Goal: Navigation & Orientation: Understand site structure

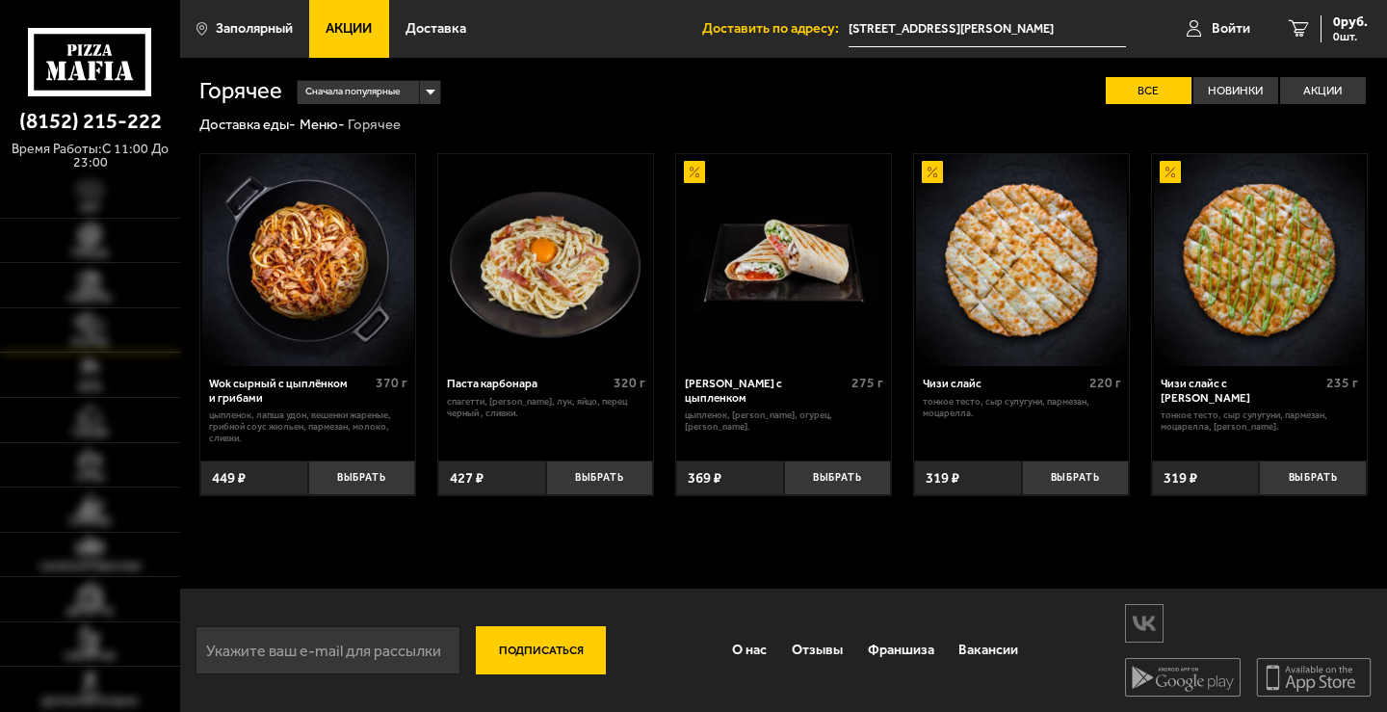
click at [94, 322] on img at bounding box center [91, 324] width 56 height 25
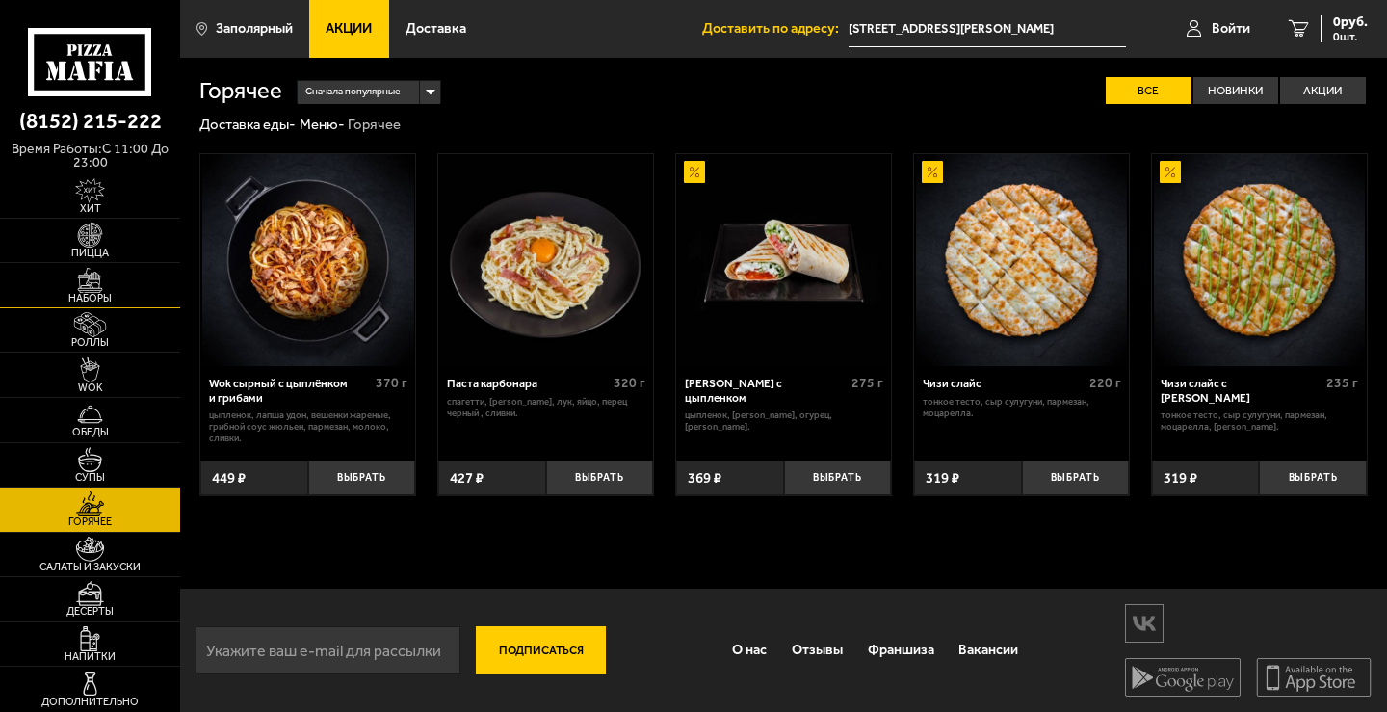
click at [109, 283] on img at bounding box center [91, 280] width 56 height 25
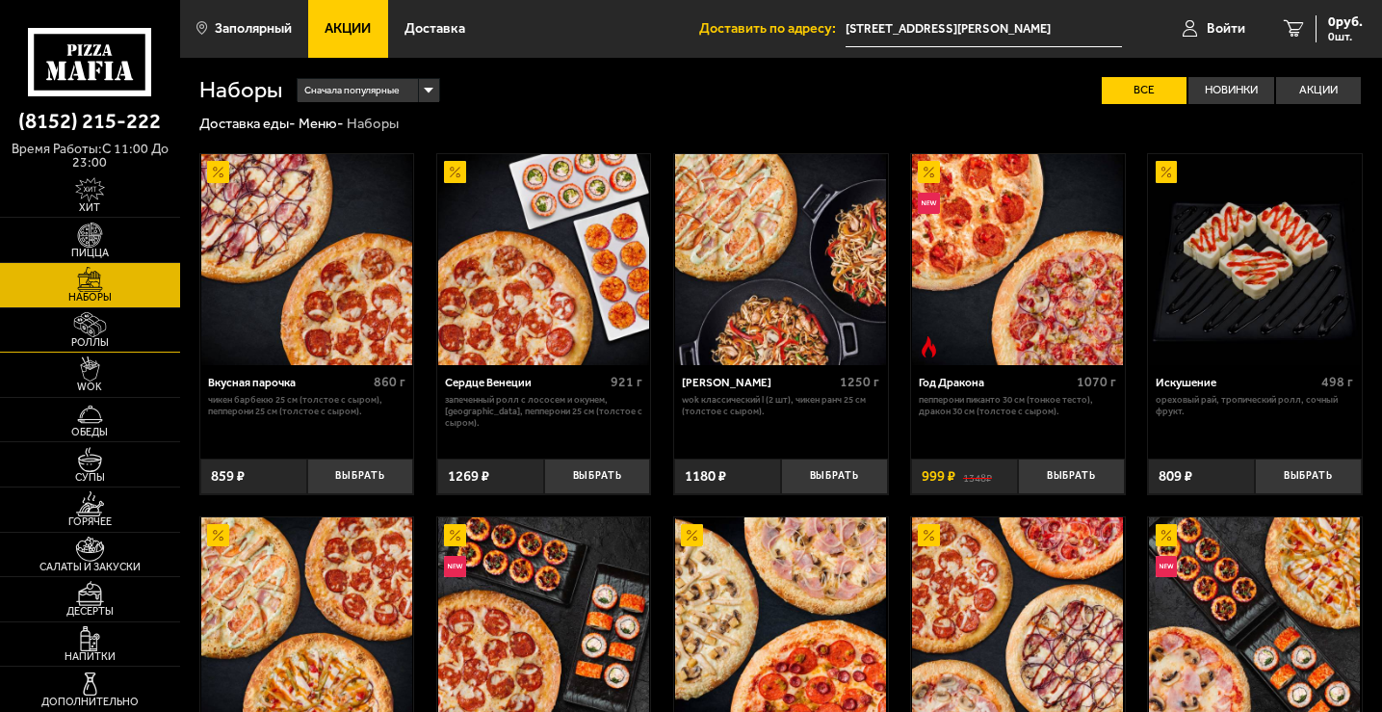
click at [110, 326] on img at bounding box center [90, 324] width 55 height 25
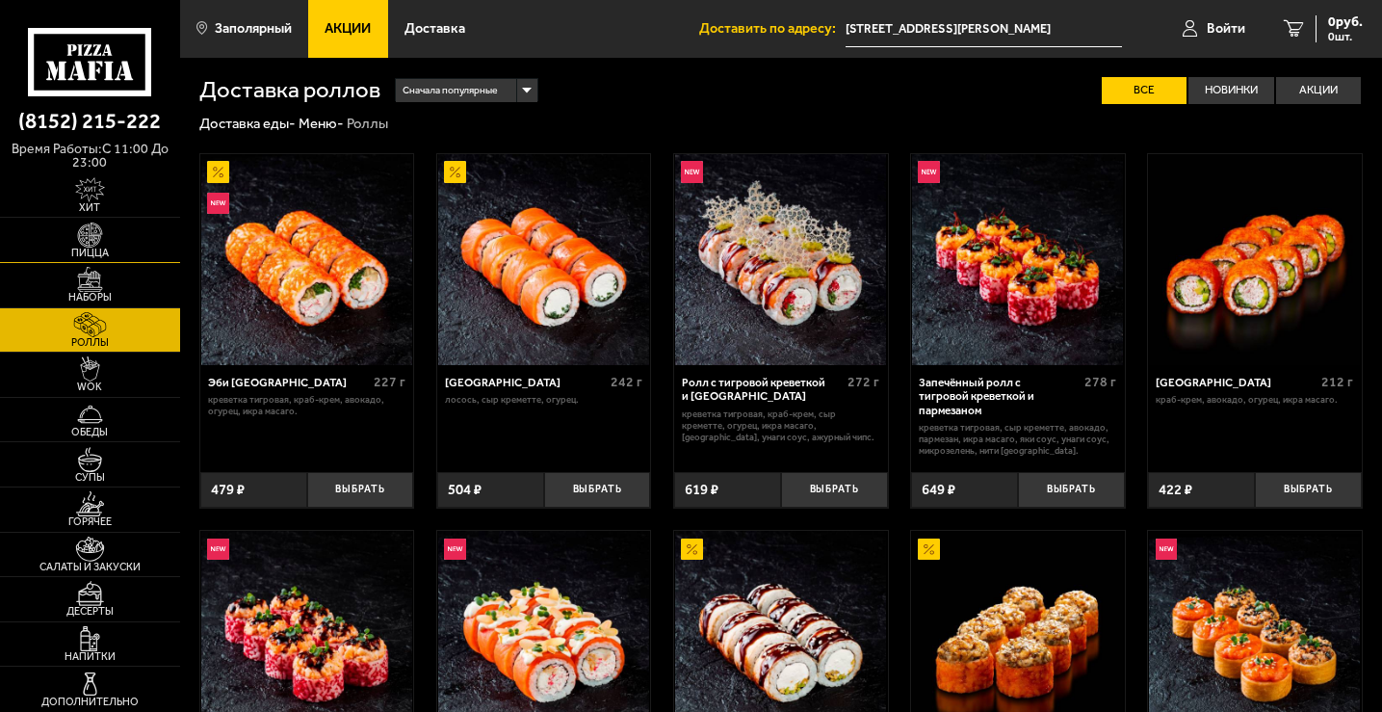
click at [96, 259] on link "Пицца" at bounding box center [90, 240] width 180 height 44
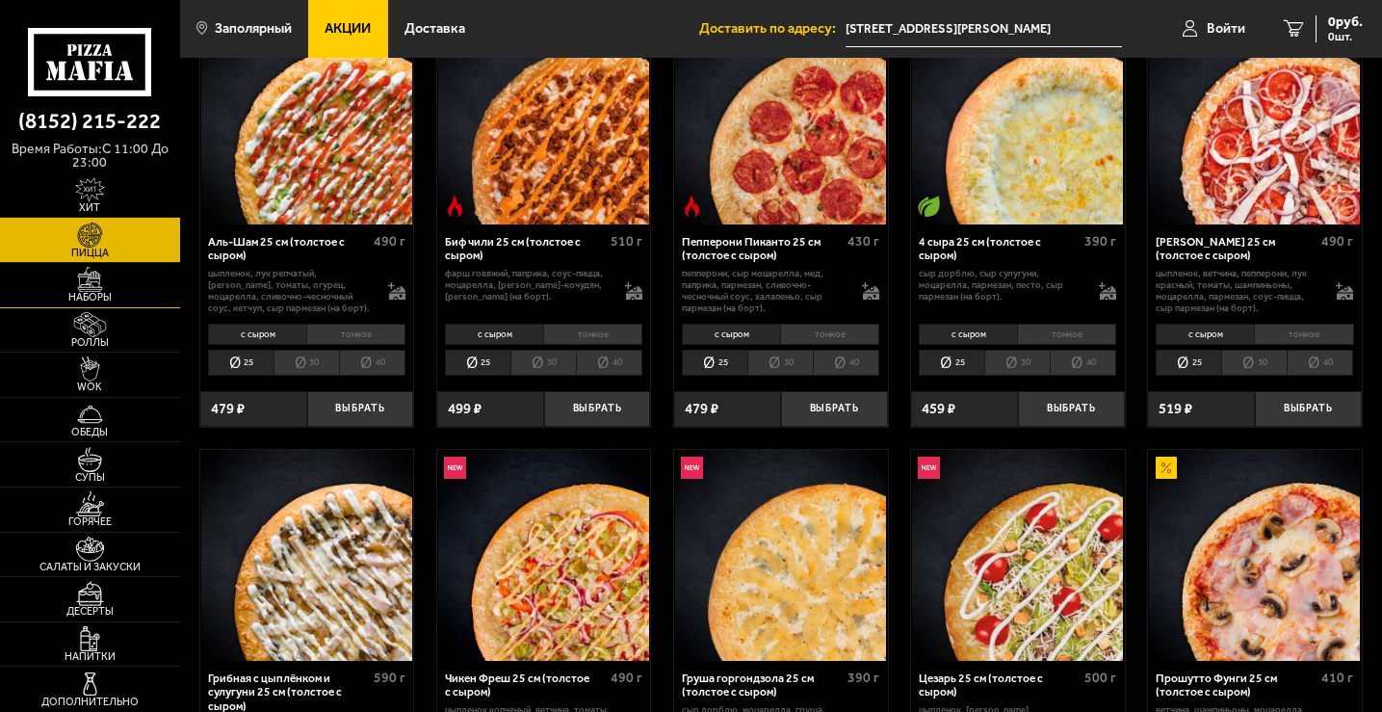
scroll to position [289, 0]
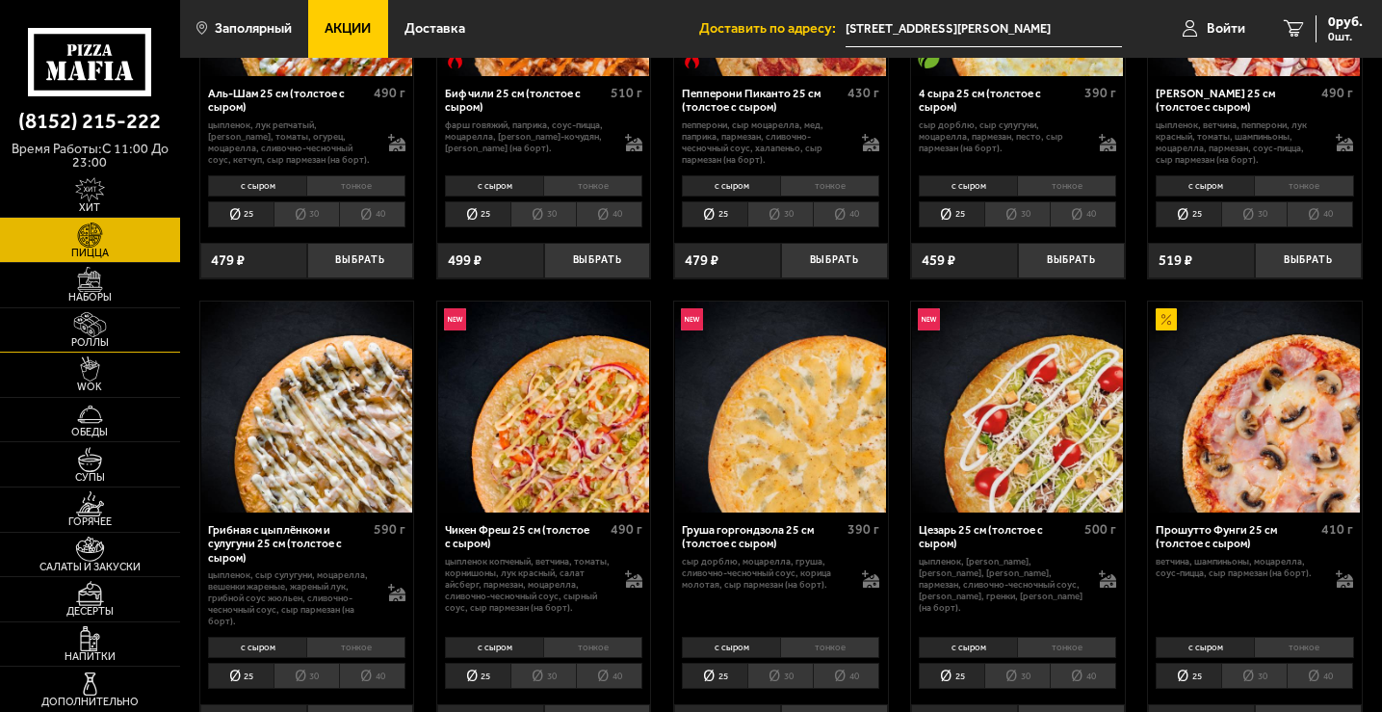
click at [115, 347] on span "Роллы" at bounding box center [90, 342] width 180 height 11
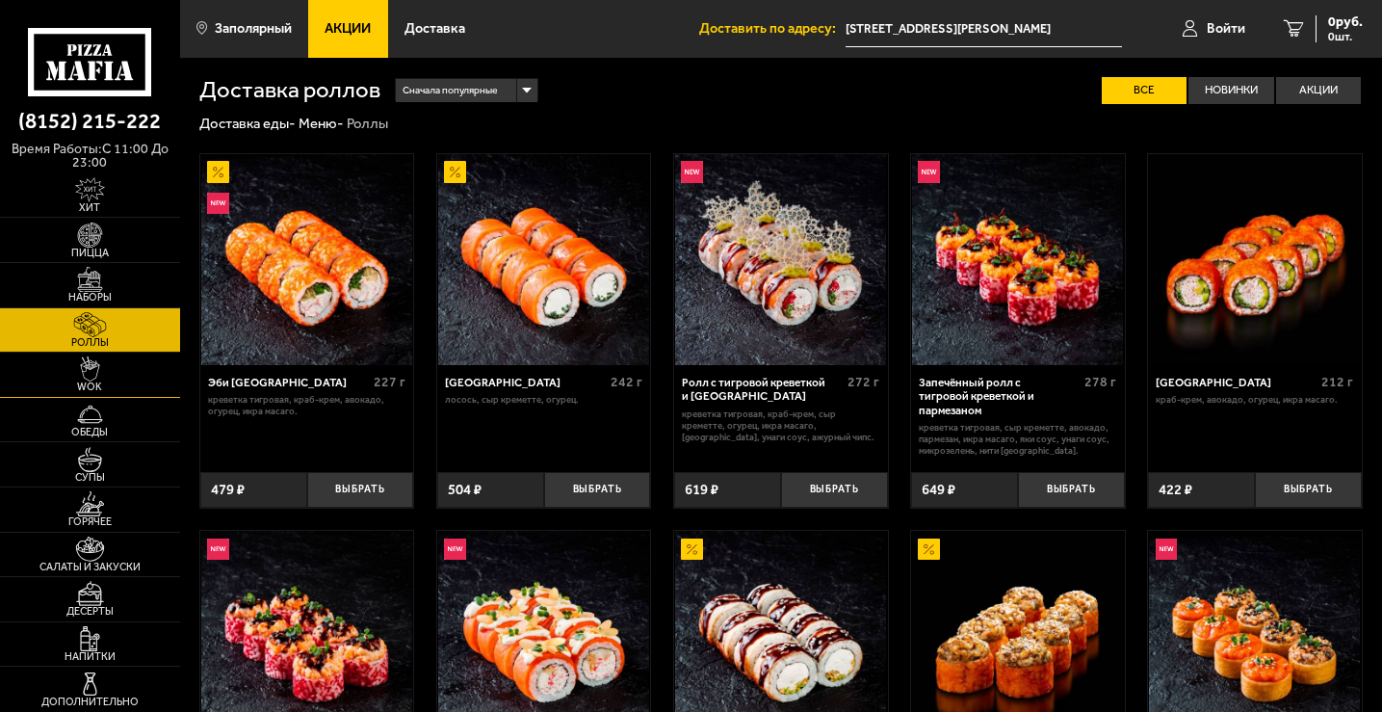
click at [125, 372] on link "WOK" at bounding box center [90, 374] width 180 height 44
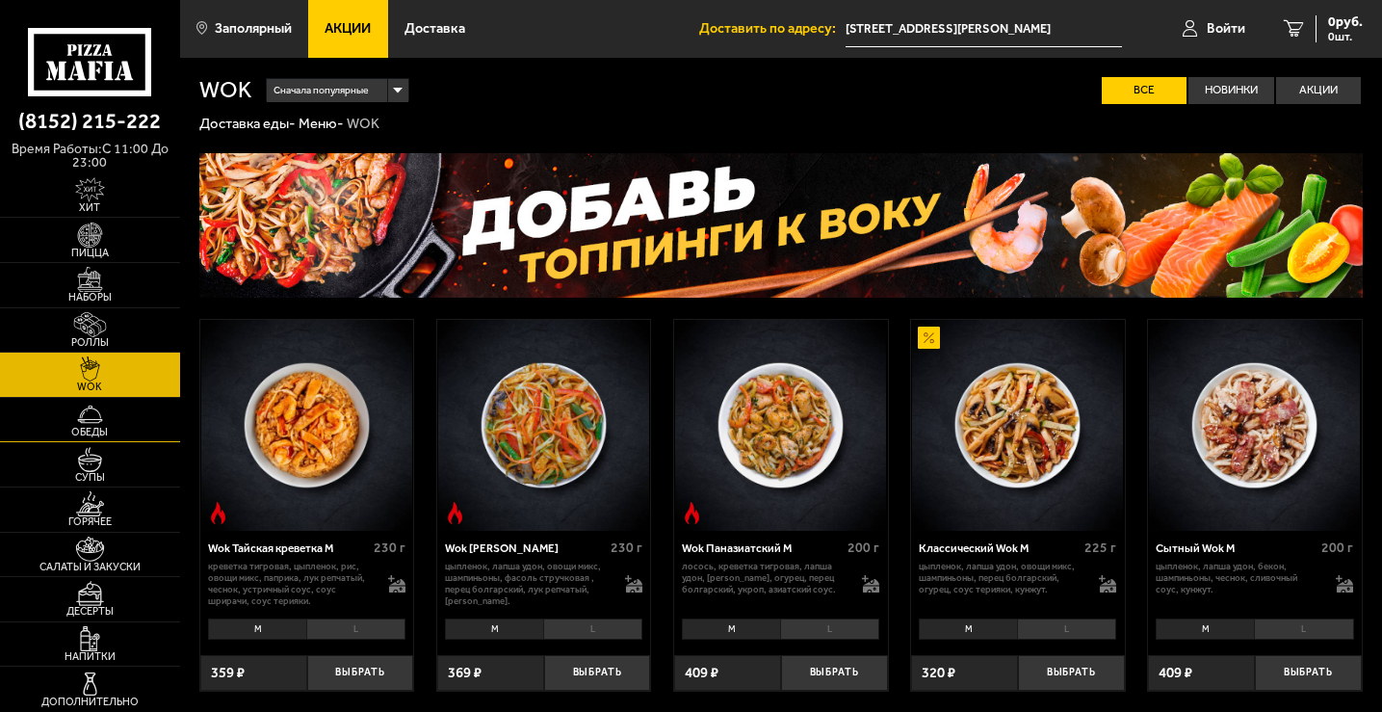
click at [137, 430] on span "Обеды" at bounding box center [90, 432] width 180 height 11
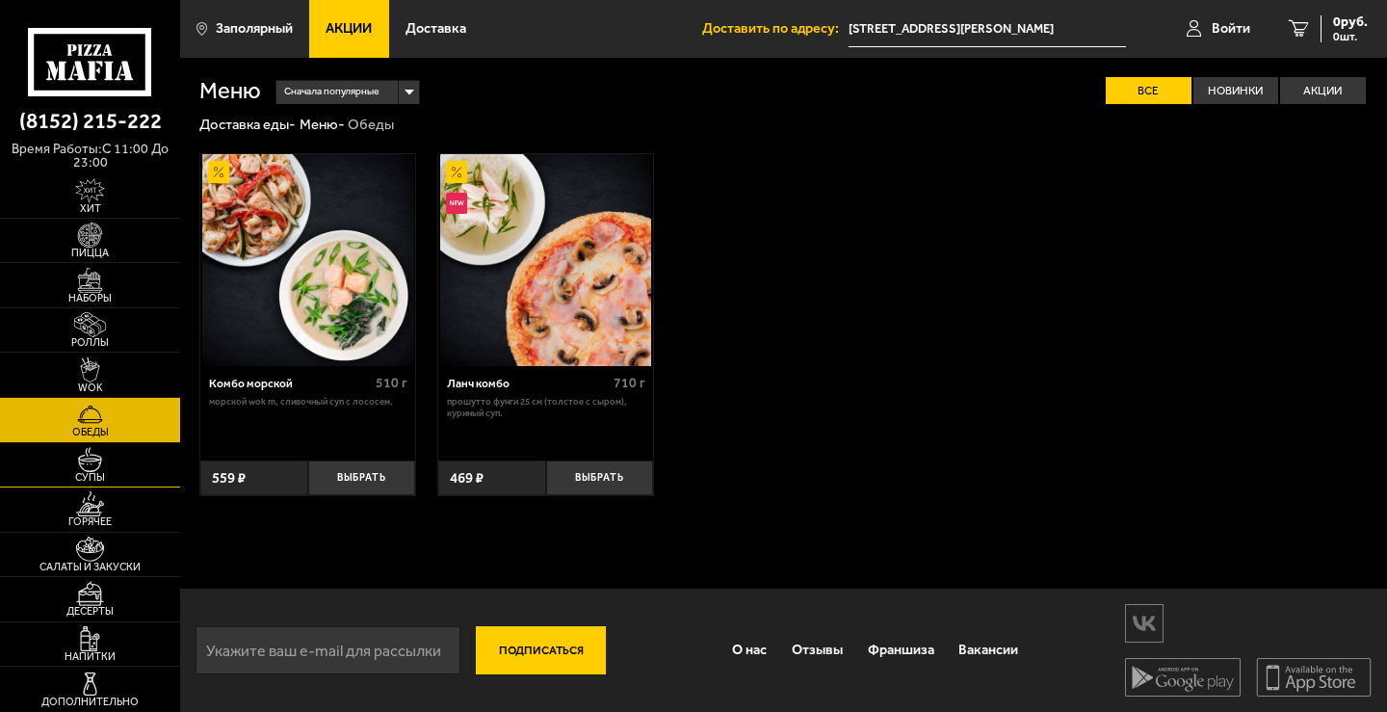
click at [154, 455] on link "Супы" at bounding box center [90, 465] width 180 height 44
